Goal: Information Seeking & Learning: Learn about a topic

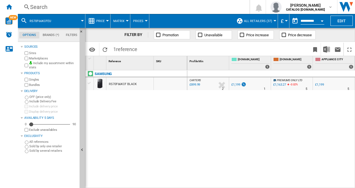
click at [36, 6] on div "Search" at bounding box center [132, 7] width 205 height 8
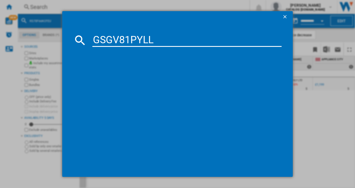
type input "GSGV81PYLL"
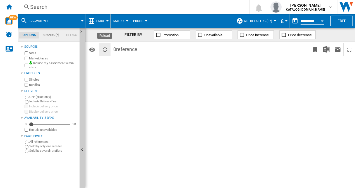
click at [102, 49] on ng-md-icon "Reload" at bounding box center [105, 49] width 7 height 7
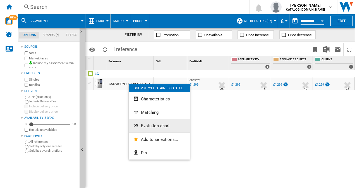
click at [159, 124] on span "Evolution chart" at bounding box center [155, 125] width 29 height 5
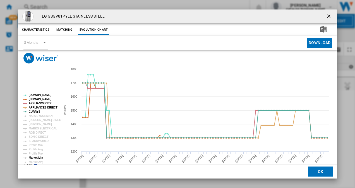
click at [37, 158] on tspan "Market Min" at bounding box center [36, 157] width 14 height 3
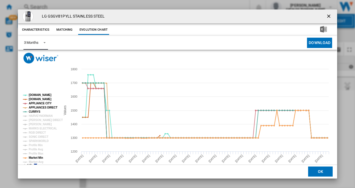
click at [39, 42] on md-select-value "3 Months" at bounding box center [35, 43] width 25 height 14
click at [38, 57] on div "6 Months" at bounding box center [31, 56] width 15 height 5
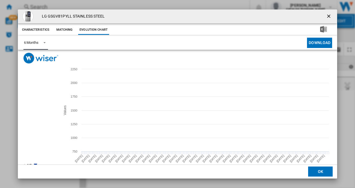
scroll to position [10, 0]
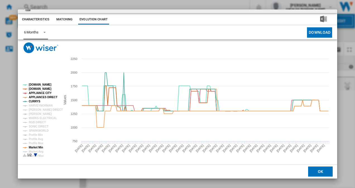
click at [35, 154] on icon "Product popup" at bounding box center [35, 155] width 3 height 3
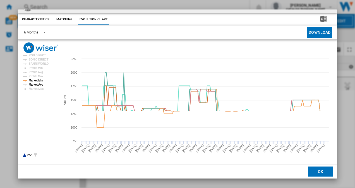
click at [36, 85] on tspan "Market Avg" at bounding box center [36, 84] width 15 height 3
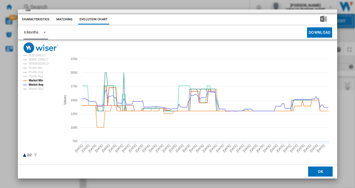
click at [25, 156] on icon "Product popup" at bounding box center [24, 155] width 3 height 3
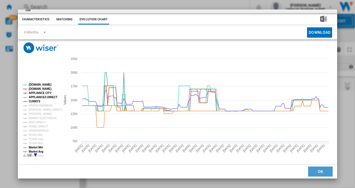
click at [319, 172] on button "OK" at bounding box center [320, 172] width 25 height 10
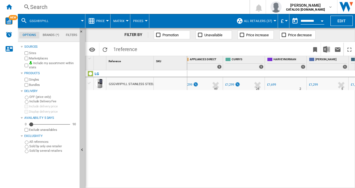
scroll to position [0, 0]
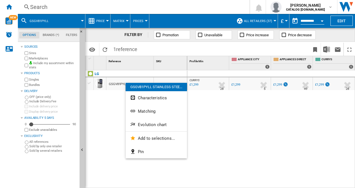
click at [233, 116] on div at bounding box center [177, 94] width 355 height 188
